Goal: Find specific page/section: Find specific page/section

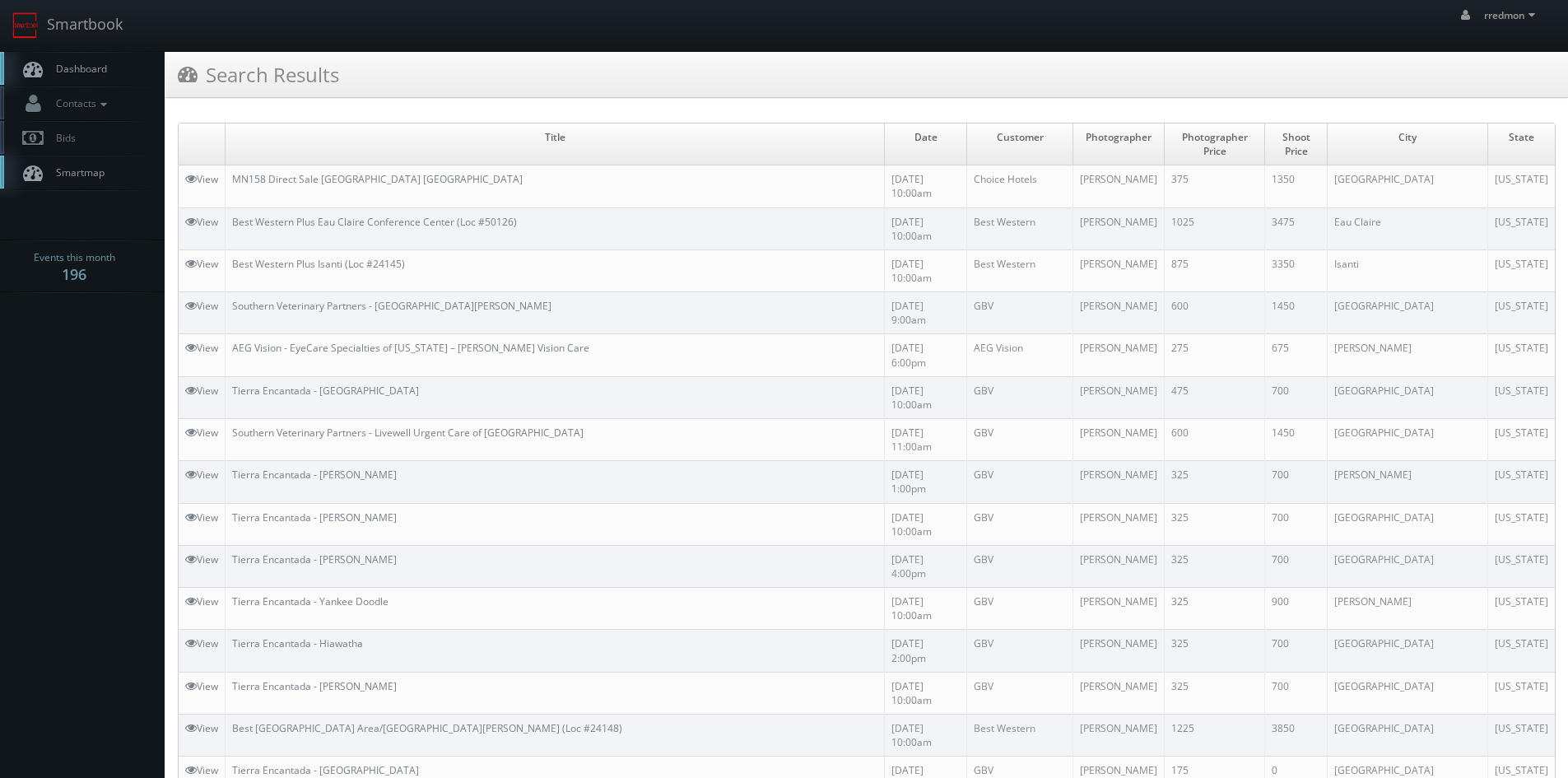
click at [105, 73] on span "Dashboard" at bounding box center [77, 68] width 59 height 14
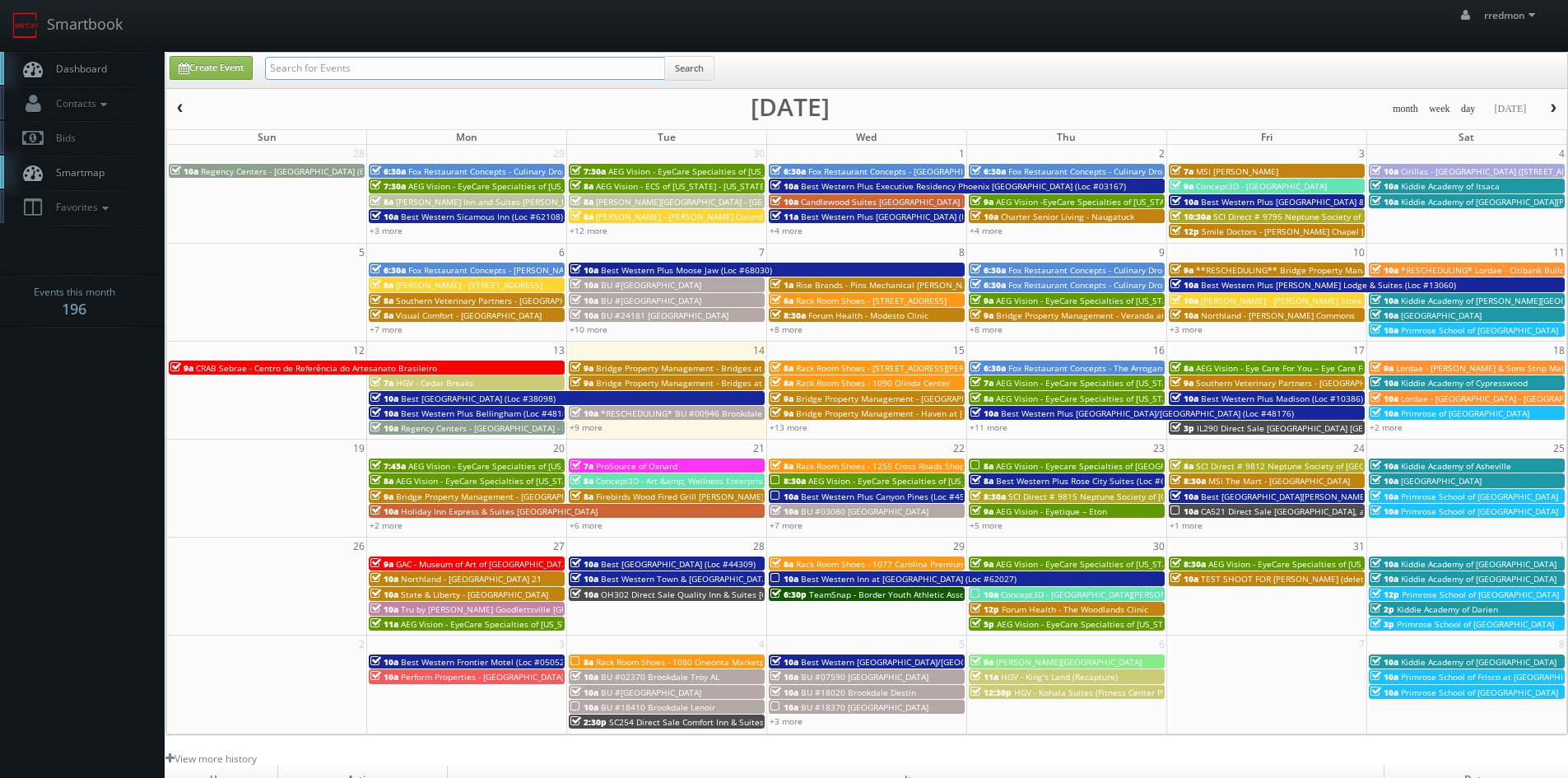
click at [349, 70] on input "text" at bounding box center [466, 67] width 400 height 23
type input "scionhealth"
